Goal: Task Accomplishment & Management: Use online tool/utility

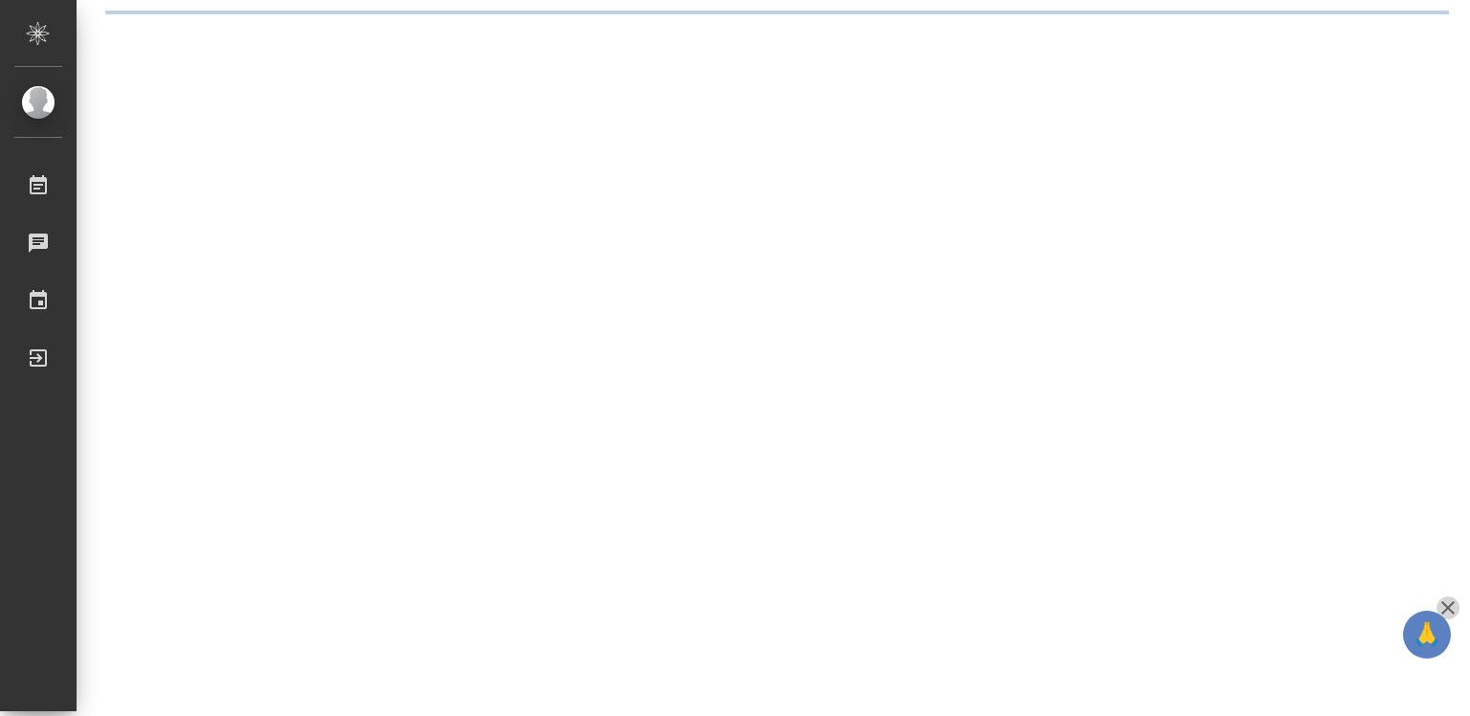
click at [1451, 605] on icon "button" at bounding box center [1447, 607] width 13 height 13
drag, startPoint x: 1451, startPoint y: 605, endPoint x: 1250, endPoint y: 605, distance: 201.0
click at [1451, 605] on div ".cls-1 fill:#fff; AWATERA Diussembayeva Raihan Работы Чаты График Выйти" at bounding box center [735, 358] width 1470 height 716
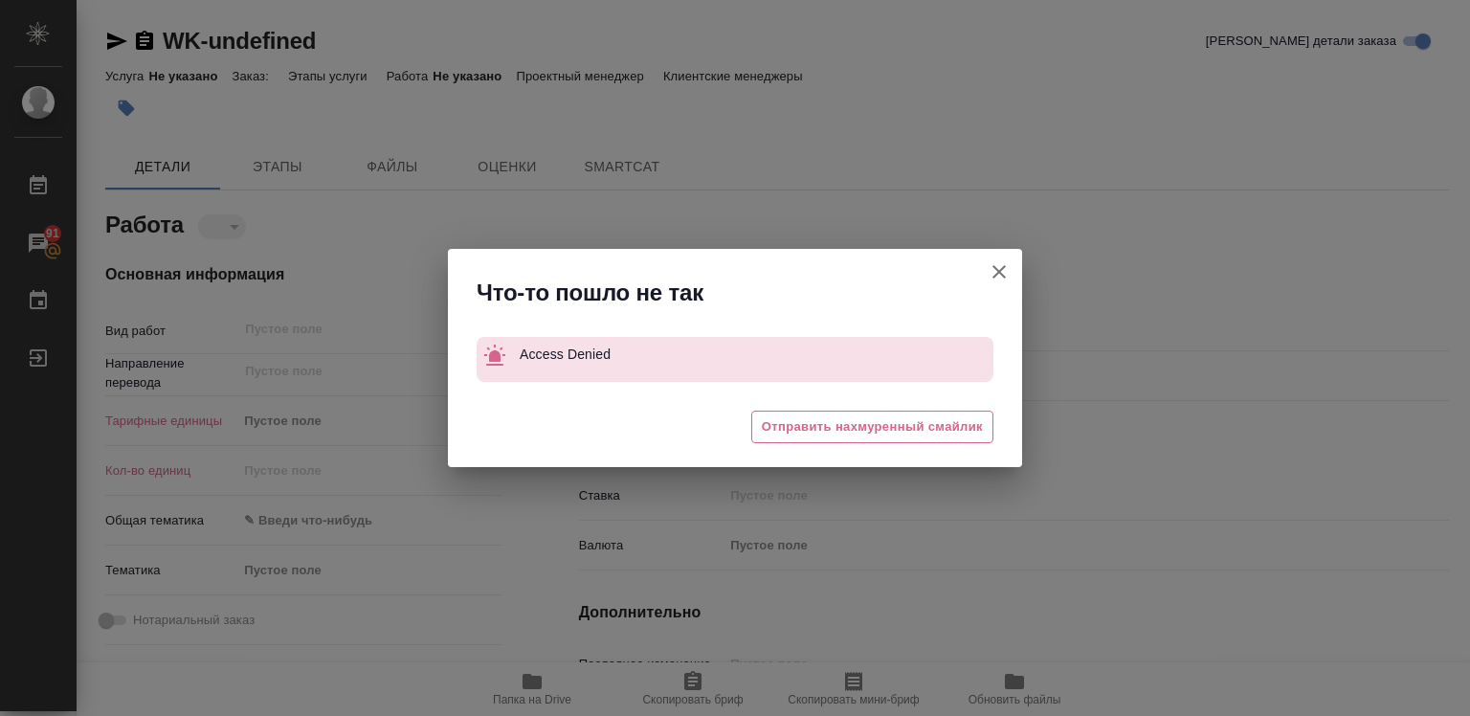
type textarea "x"
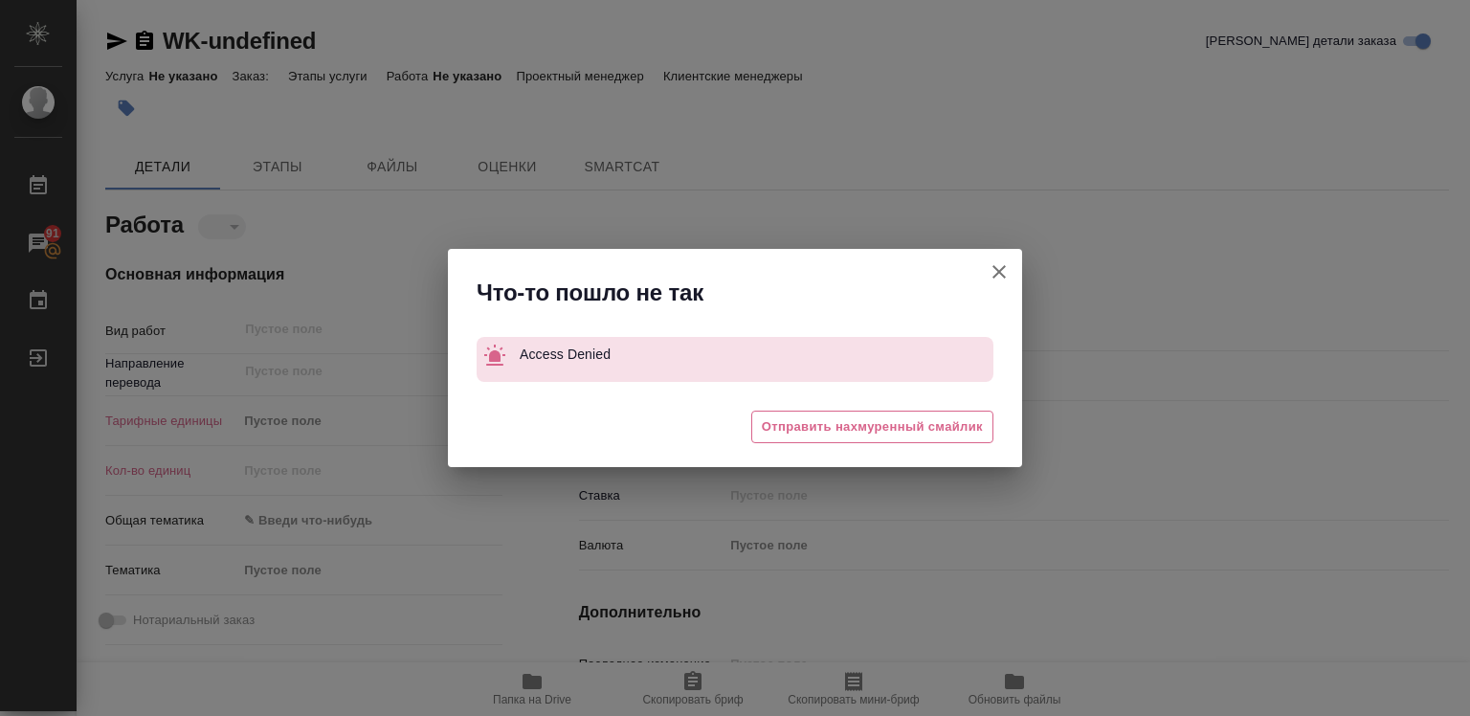
click at [995, 267] on icon "button" at bounding box center [999, 271] width 23 height 23
type textarea "x"
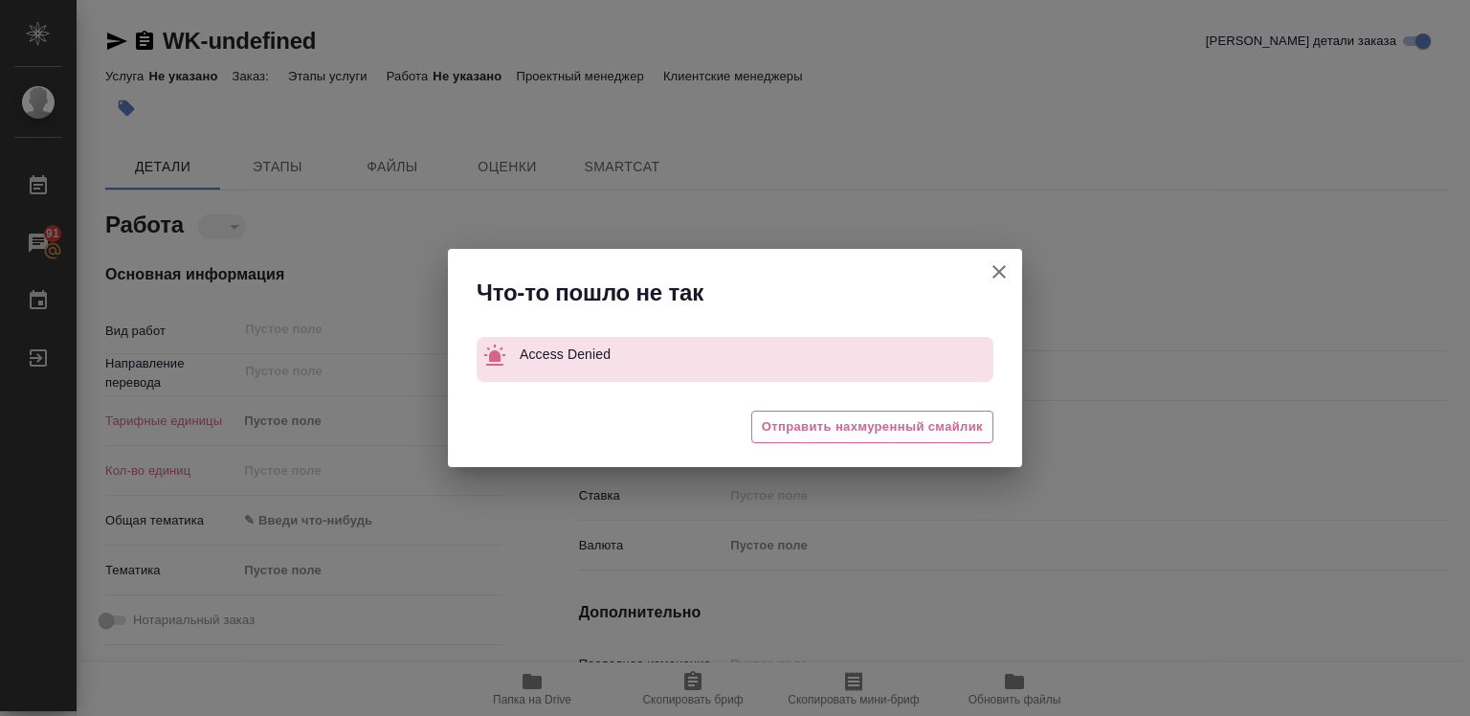
type textarea "x"
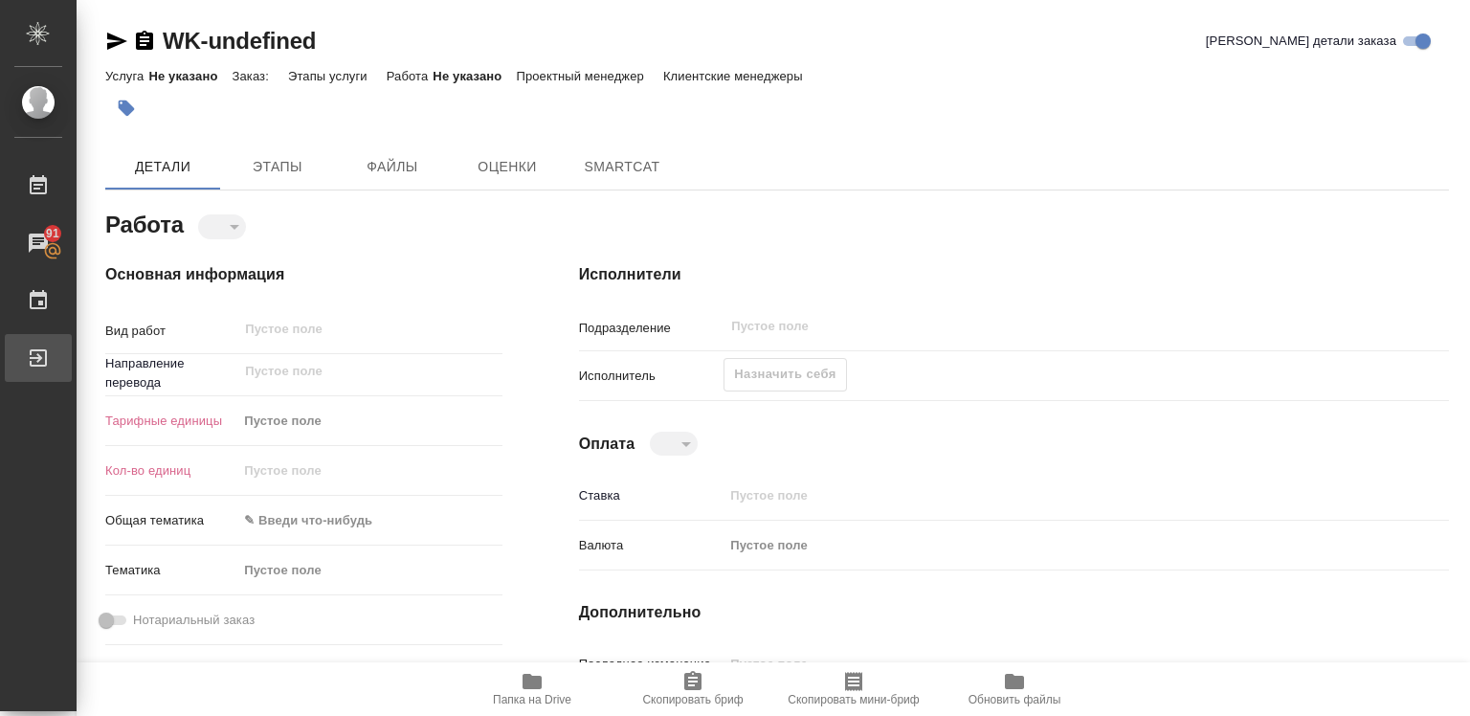
type textarea "x"
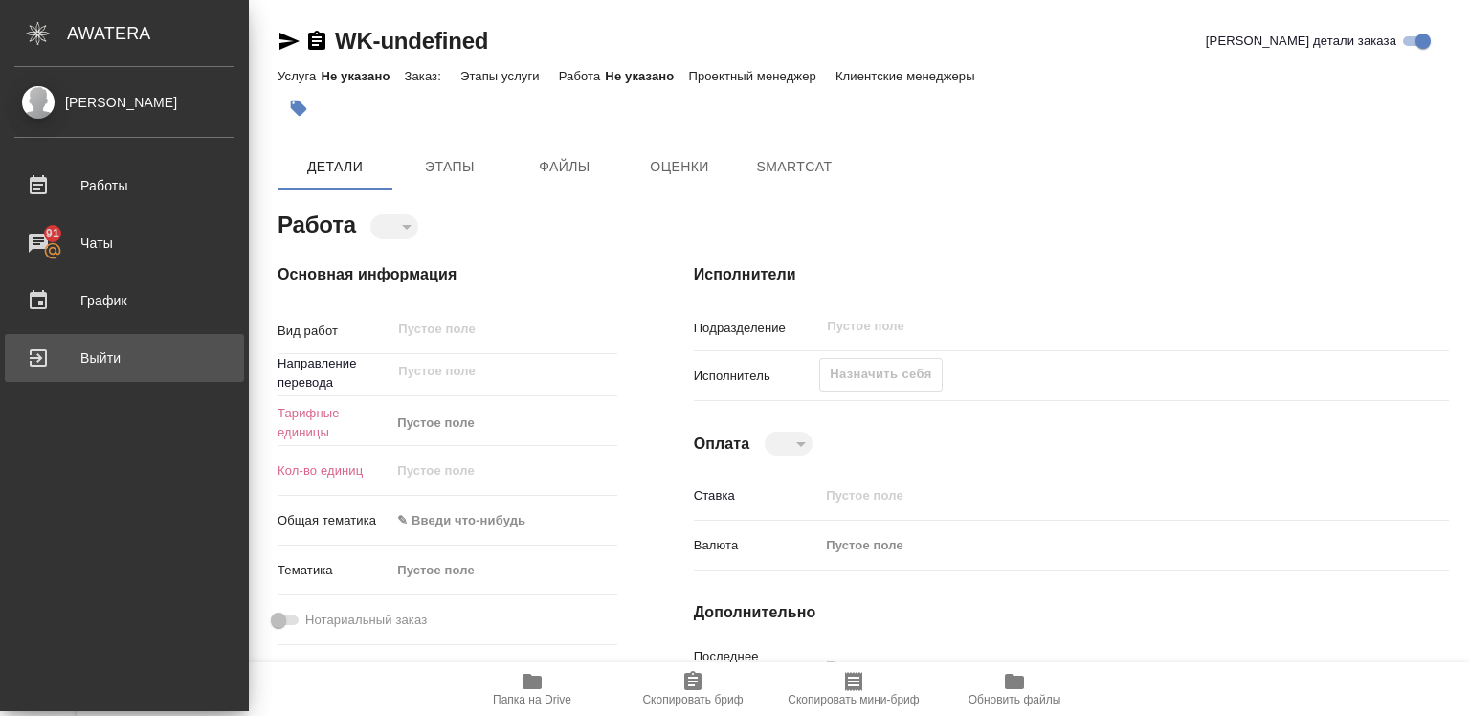
type textarea "x"
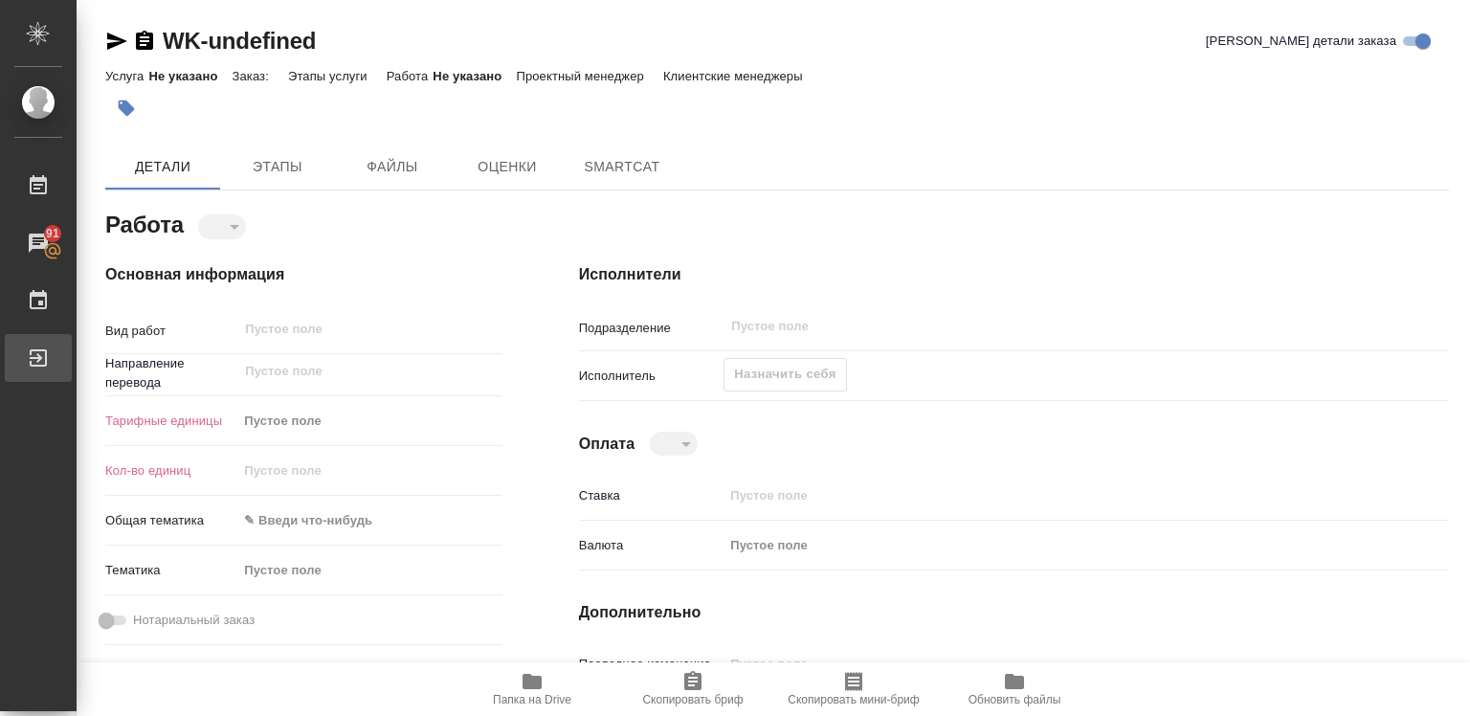
click at [38, 352] on div "Выйти" at bounding box center [14, 358] width 48 height 29
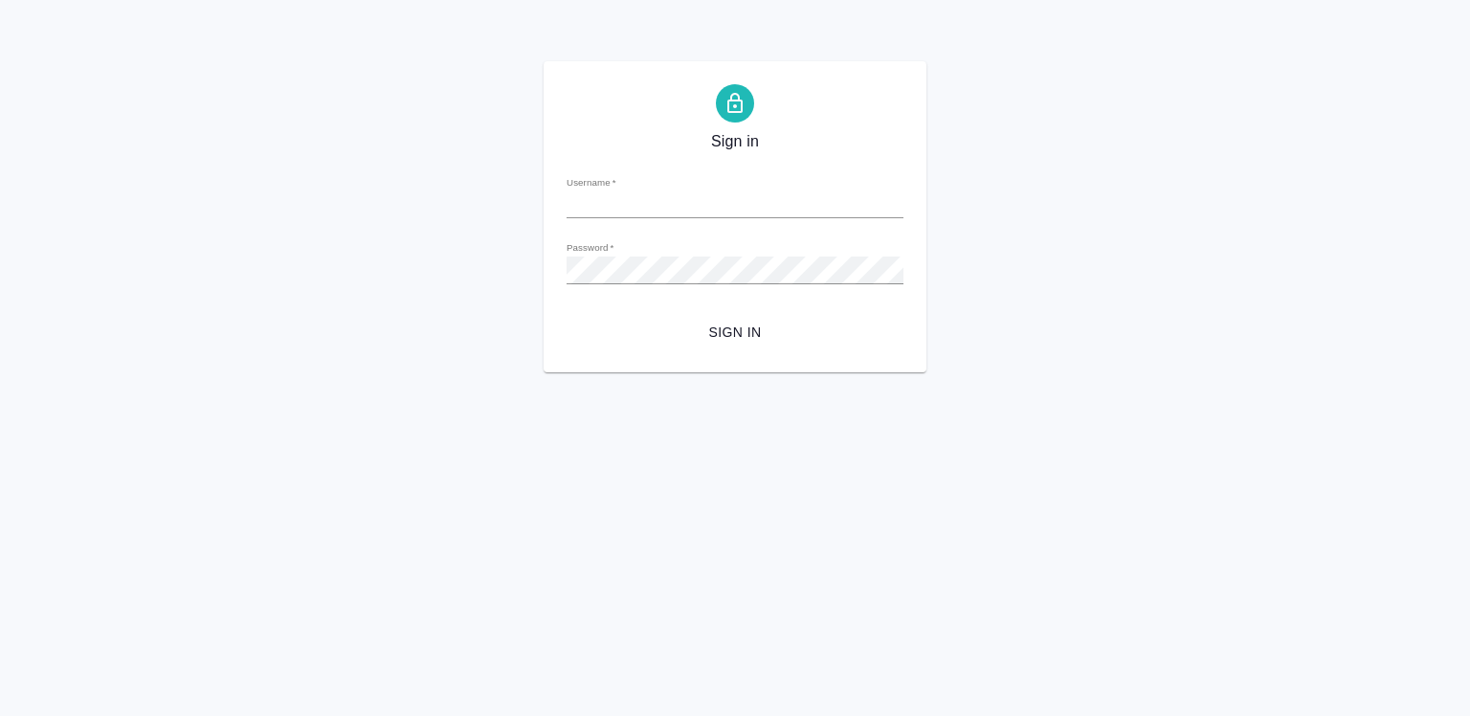
type input "[EMAIL_ADDRESS][DOMAIN_NAME]"
click at [749, 331] on span "Sign in" at bounding box center [735, 333] width 306 height 24
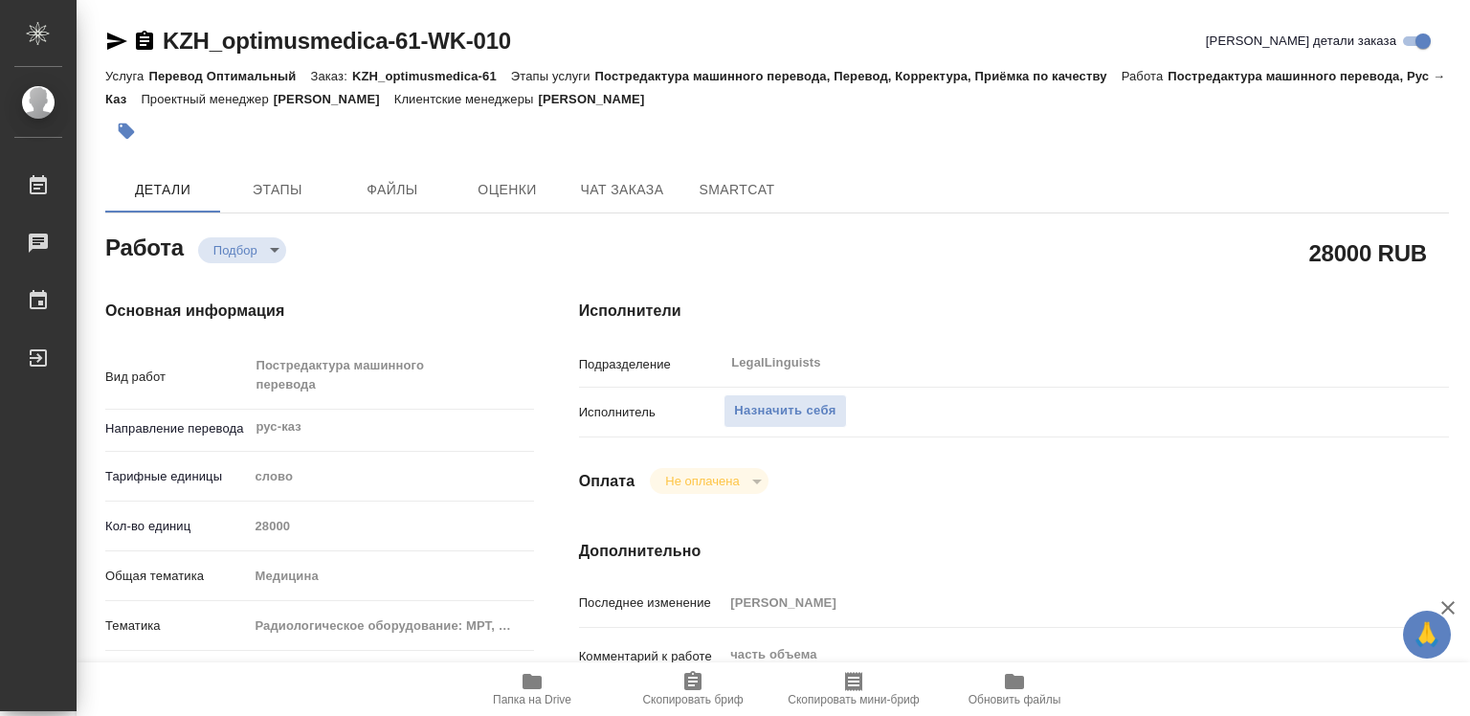
type textarea "x"
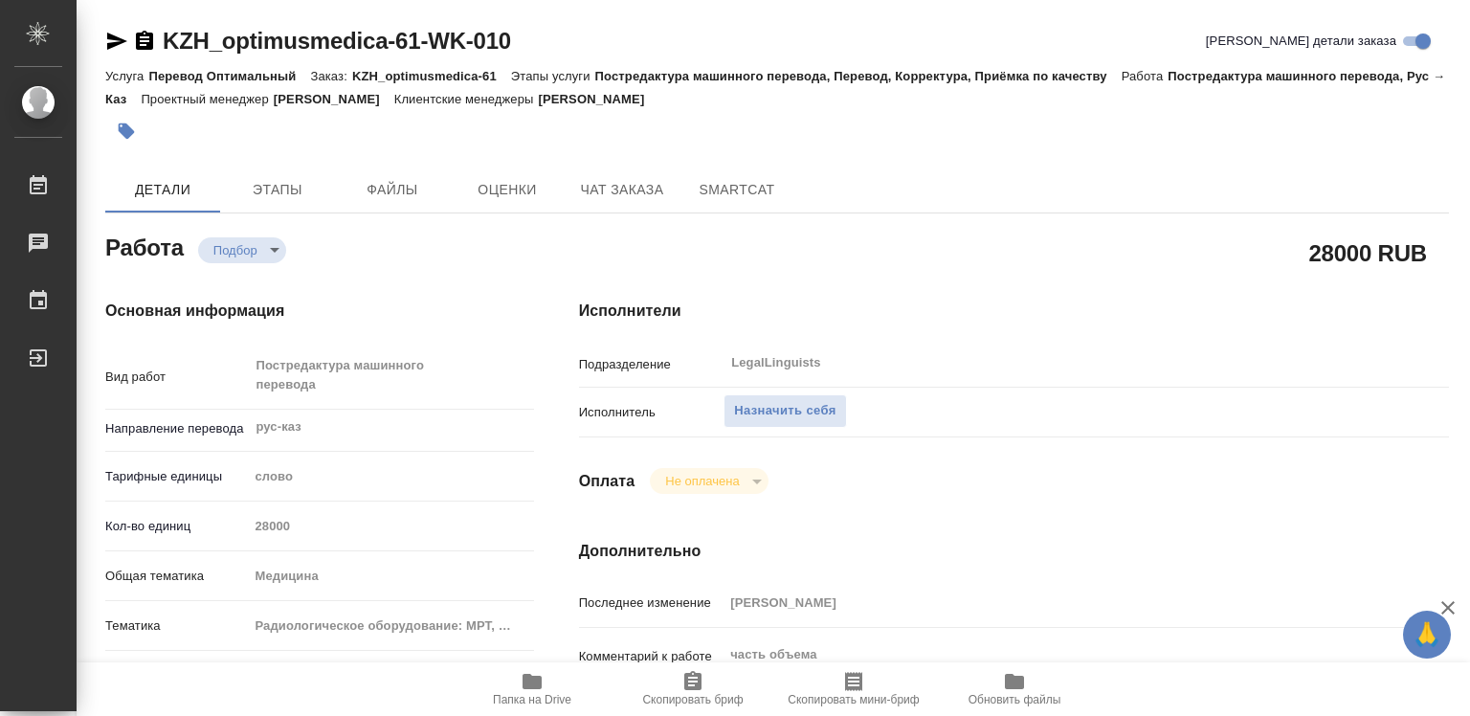
type textarea "x"
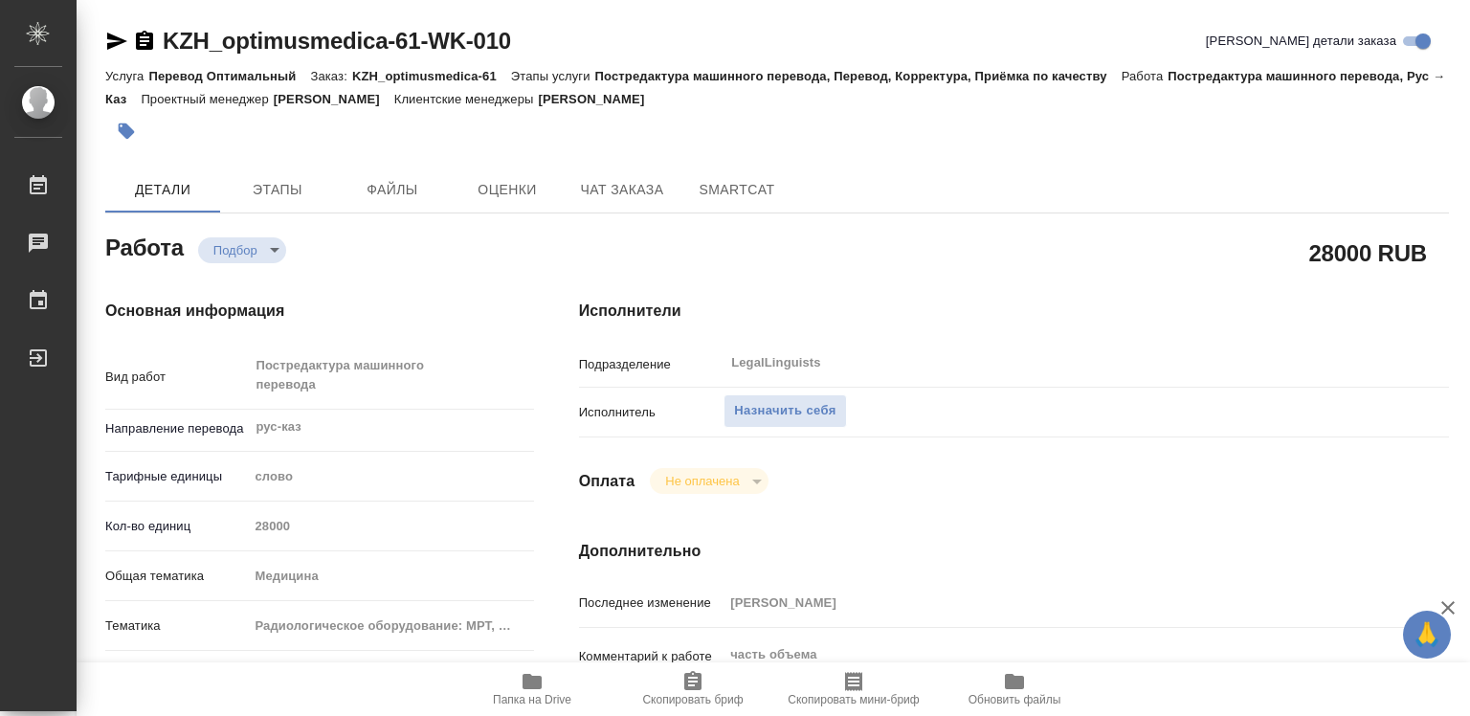
type textarea "x"
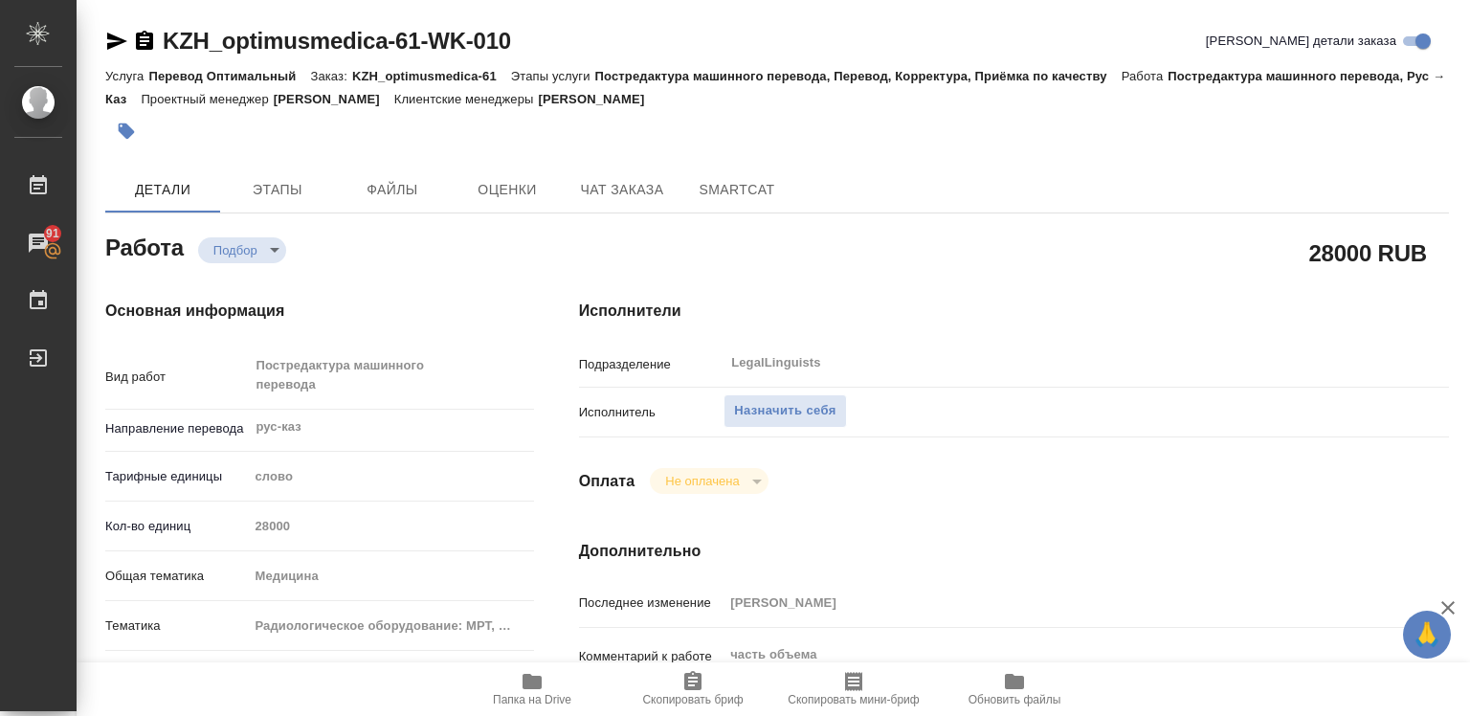
type textarea "x"
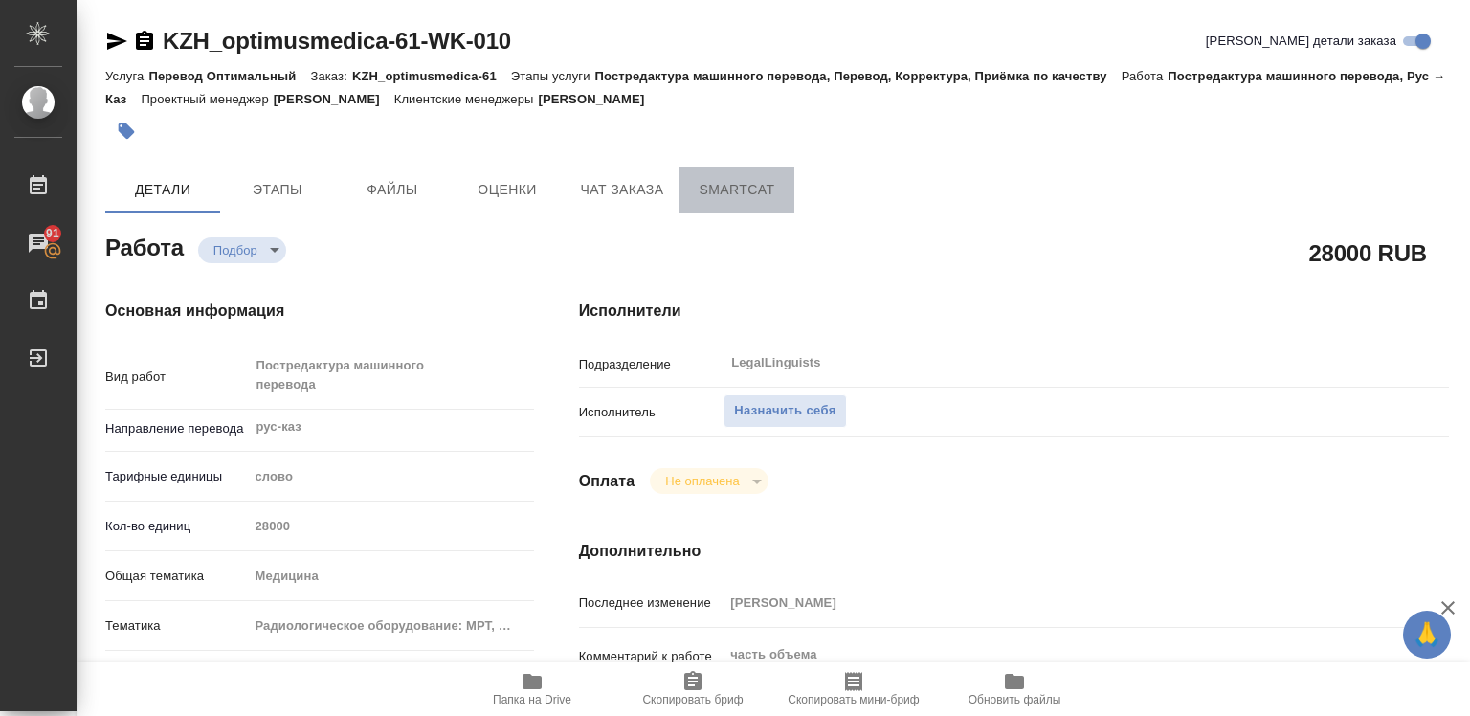
click at [723, 188] on span "SmartCat" at bounding box center [737, 190] width 92 height 24
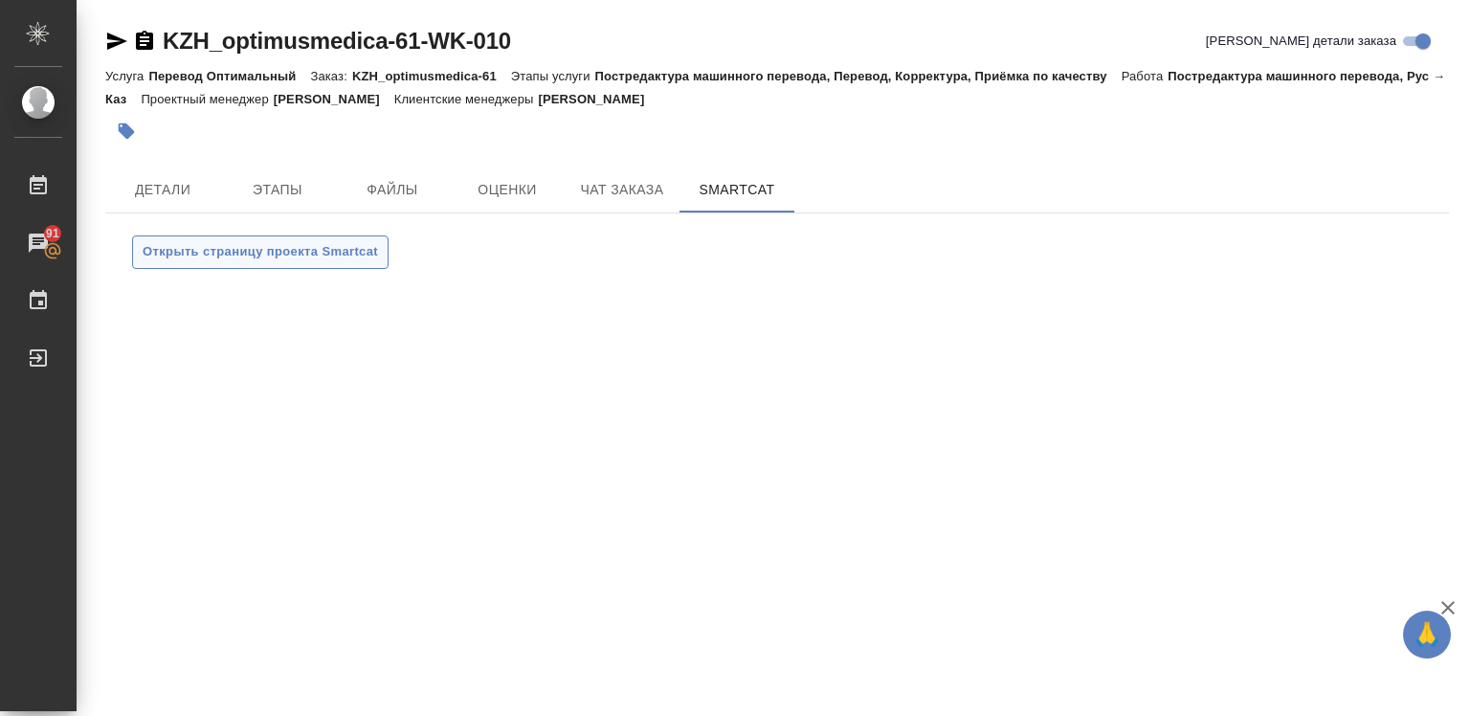
click at [291, 253] on span "Открыть страницу проекта Smartcat" at bounding box center [260, 252] width 235 height 22
click at [234, 245] on span "Открыть страницу проекта Smartcat" at bounding box center [260, 252] width 235 height 22
